Goal: Obtain resource: Obtain resource

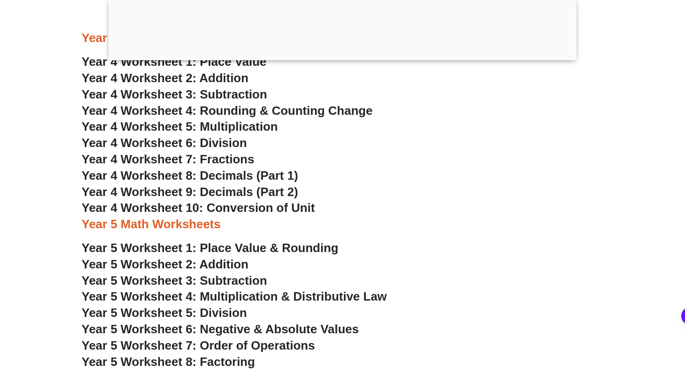
scroll to position [1762, 0]
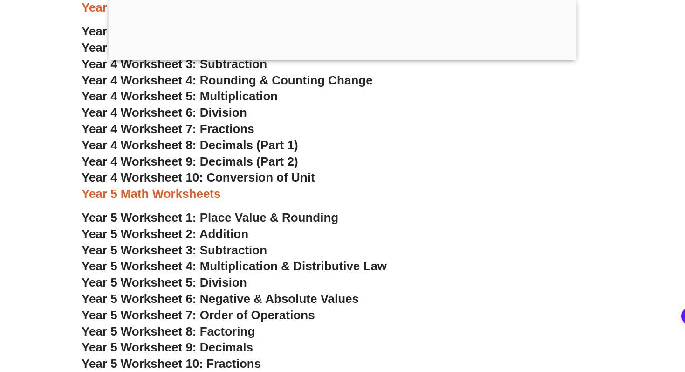
click at [234, 283] on span "Year 5 Worksheet 5: Division" at bounding box center [164, 282] width 165 height 14
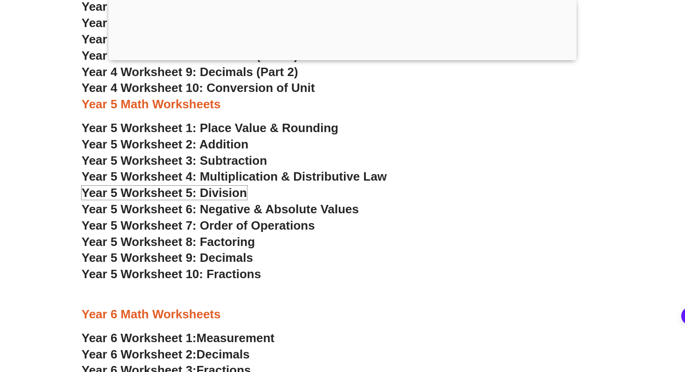
scroll to position [1852, 0]
click at [275, 131] on span "Year 5 Worksheet 1: Place Value & Rounding" at bounding box center [210, 127] width 257 height 14
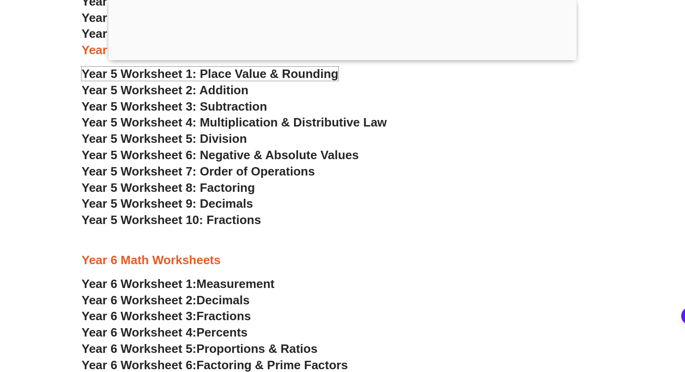
scroll to position [1903, 0]
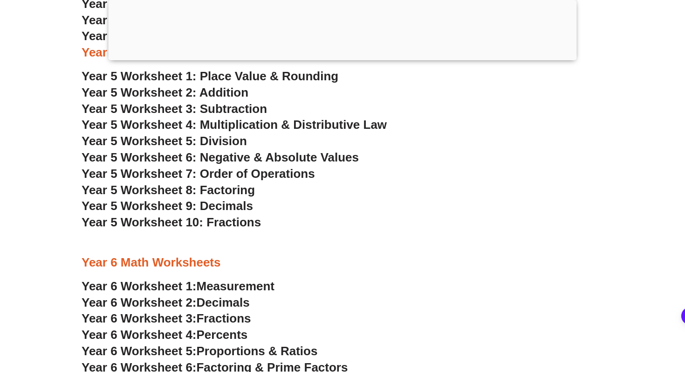
click at [255, 108] on span "Year 5 Worksheet 3: Subtraction" at bounding box center [175, 109] width 186 height 14
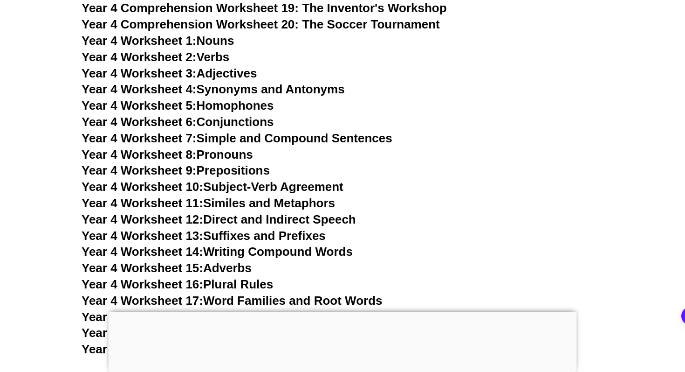
scroll to position [3931, 0]
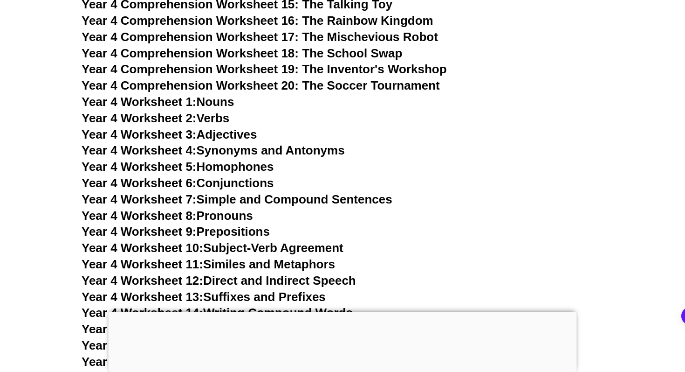
click at [215, 104] on link "Year 4 Worksheet 1: Nouns" at bounding box center [158, 102] width 152 height 14
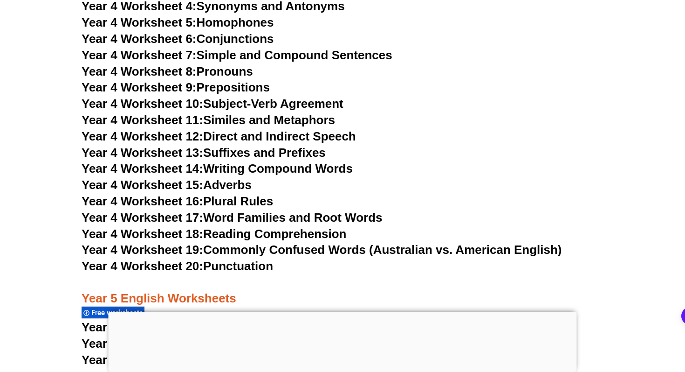
scroll to position [4077, 0]
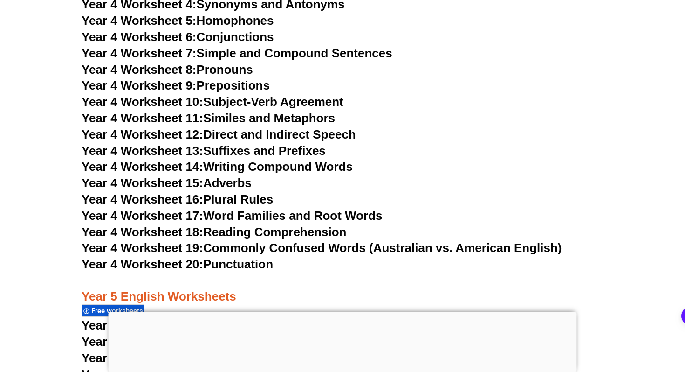
click at [309, 169] on link "Year 4 Worksheet 14: Writing Compound Words" at bounding box center [217, 166] width 271 height 14
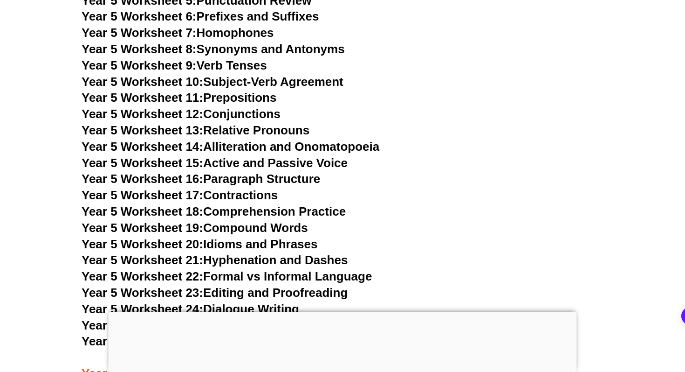
scroll to position [4751, 0]
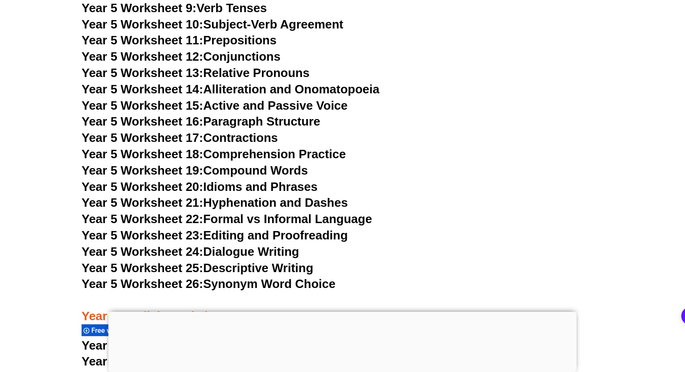
click at [253, 168] on link "Year 5 Worksheet 19: Compound Words" at bounding box center [195, 170] width 227 height 14
